Goal: Book appointment/travel/reservation

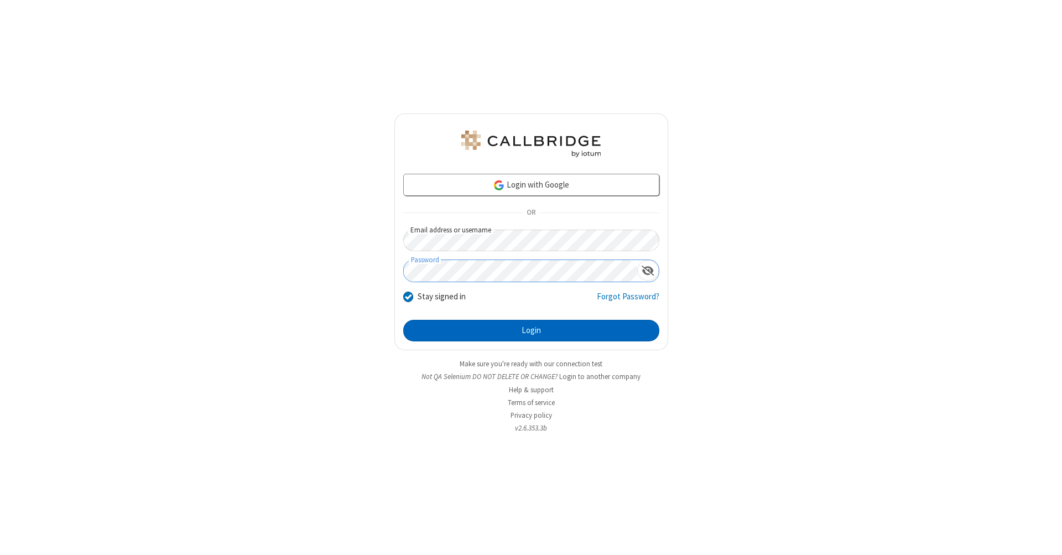
click at [531, 331] on button "Login" at bounding box center [531, 331] width 256 height 22
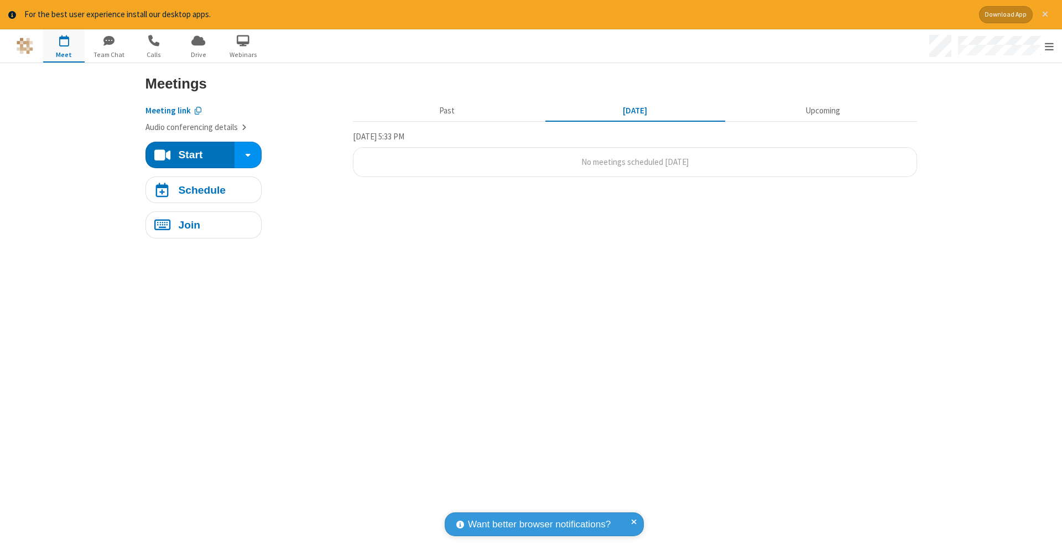
click at [1045, 14] on span "Close alert" at bounding box center [1045, 14] width 6 height 9
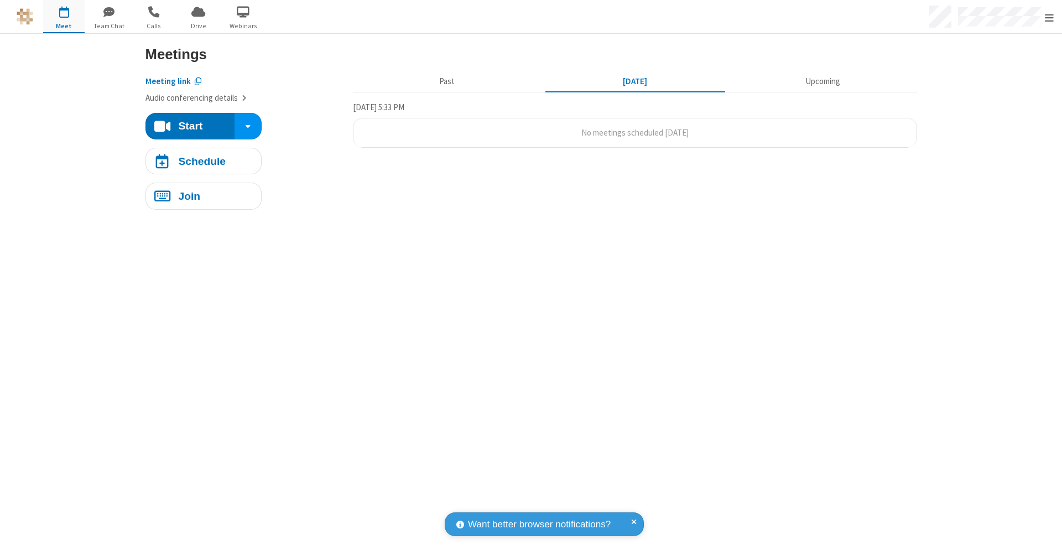
click at [64, 16] on span "button" at bounding box center [63, 11] width 41 height 19
click at [203, 160] on h4 "Schedule" at bounding box center [202, 160] width 48 height 11
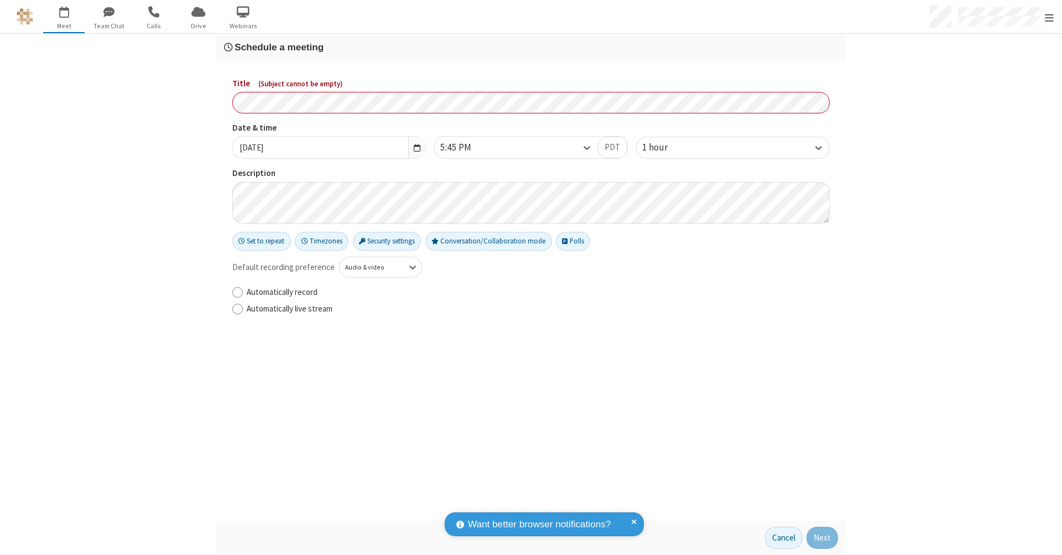
click at [531, 47] on h3 "Schedule a meeting" at bounding box center [531, 47] width 614 height 11
click at [823, 538] on button "Next" at bounding box center [823, 538] width 32 height 22
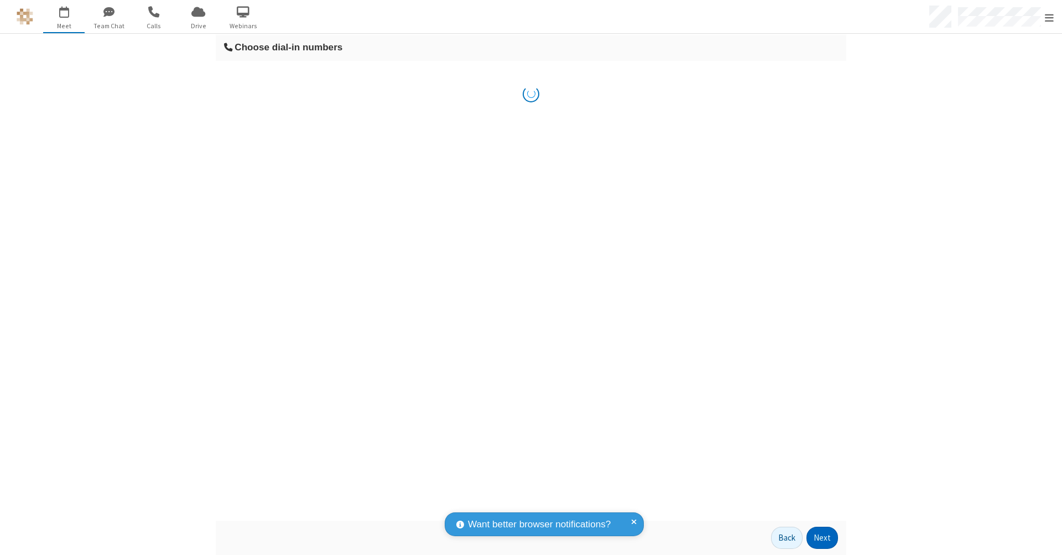
click at [823, 538] on button "Next" at bounding box center [823, 538] width 32 height 22
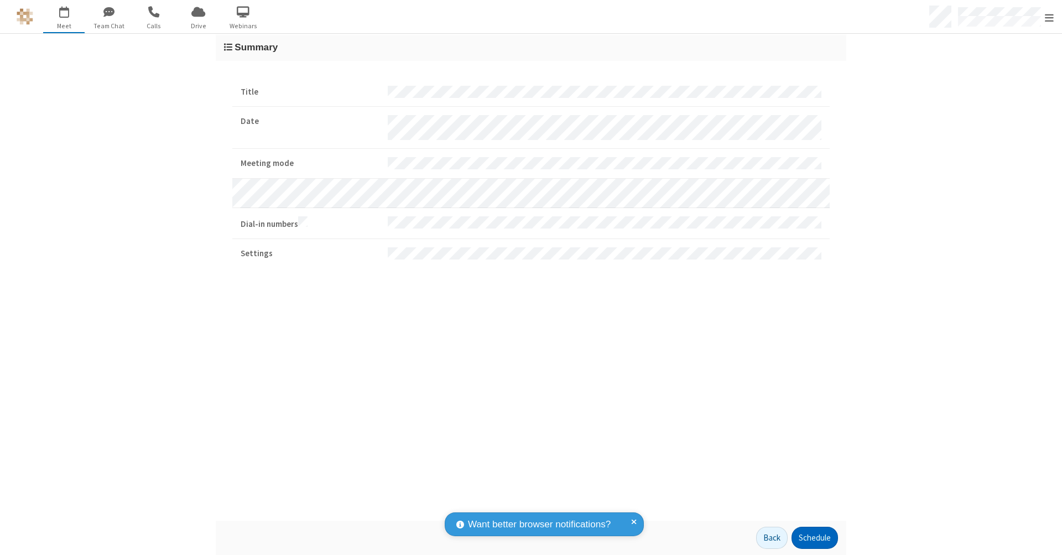
click at [814, 538] on button "Schedule" at bounding box center [815, 538] width 46 height 22
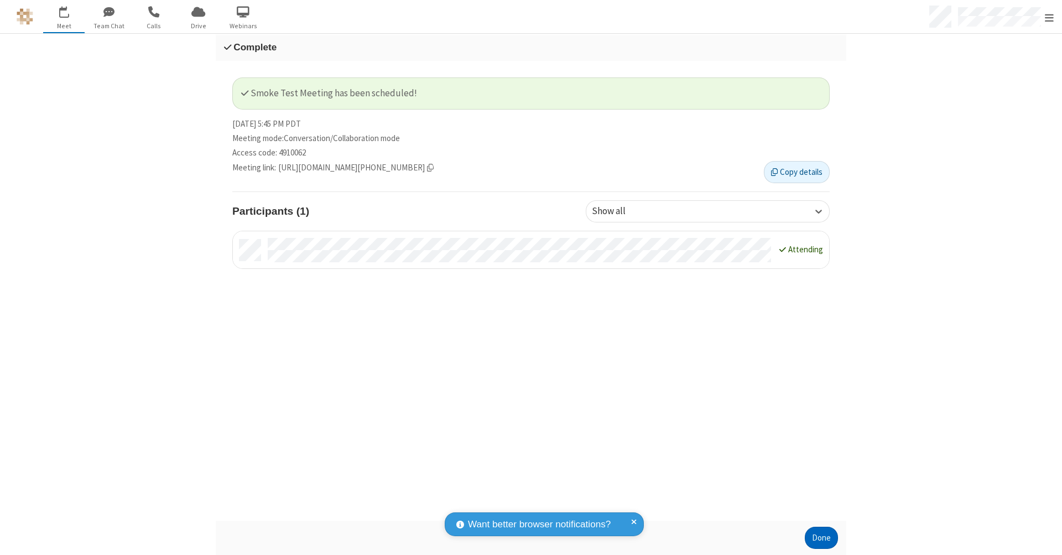
click at [822, 538] on button "Done" at bounding box center [821, 538] width 33 height 22
